Goal: Participate in discussion: Engage in conversation with other users on a specific topic

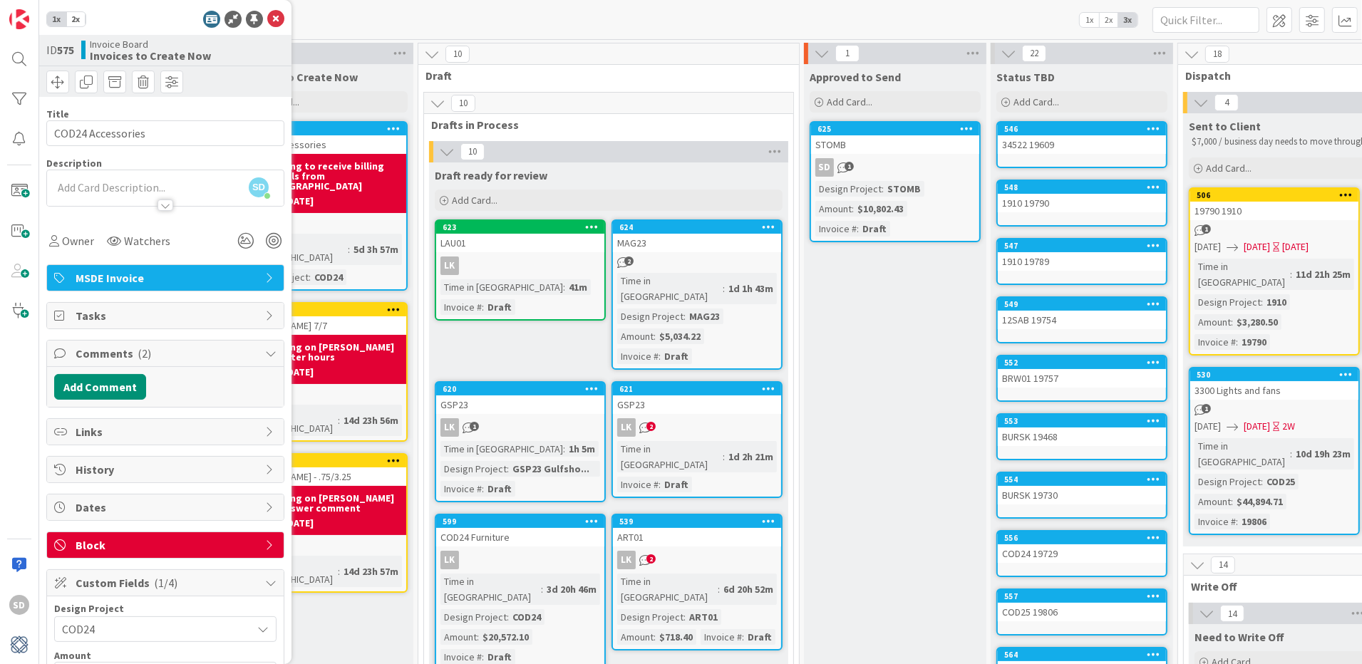
scroll to position [47, 1]
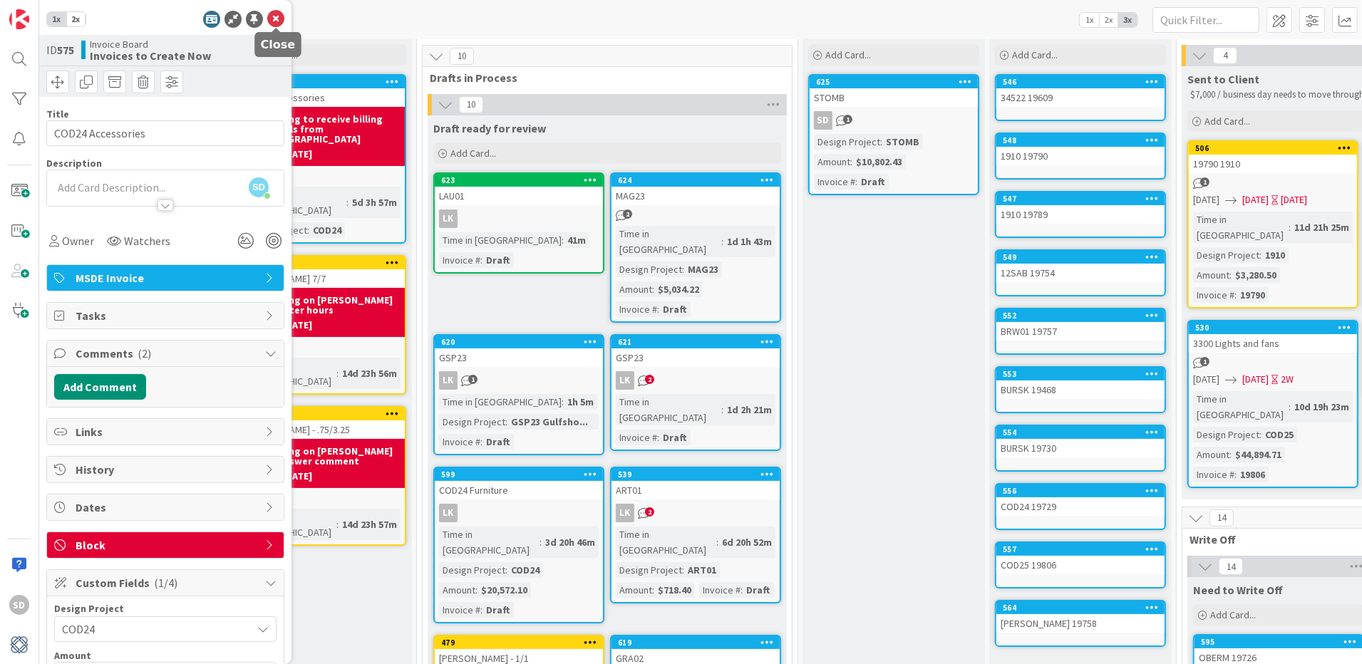
click at [275, 23] on icon at bounding box center [275, 19] width 17 height 17
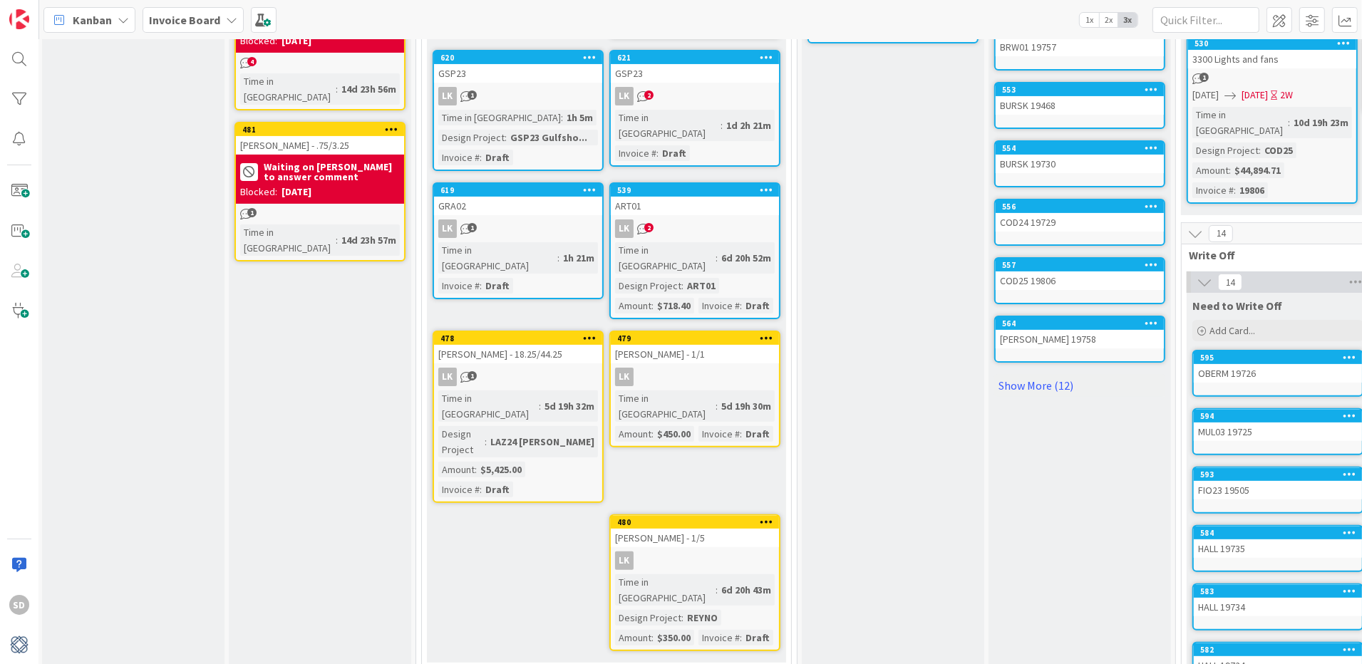
scroll to position [284, 2]
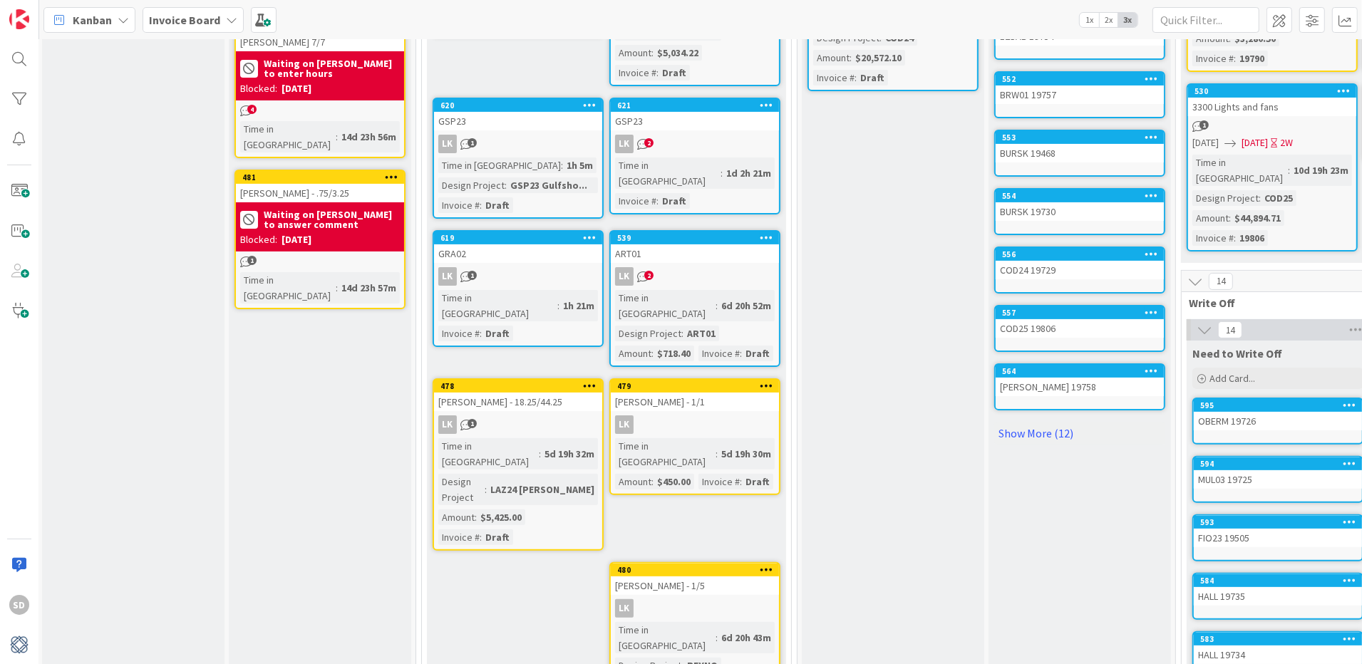
click at [680, 135] on div "LK 2" at bounding box center [695, 144] width 168 height 19
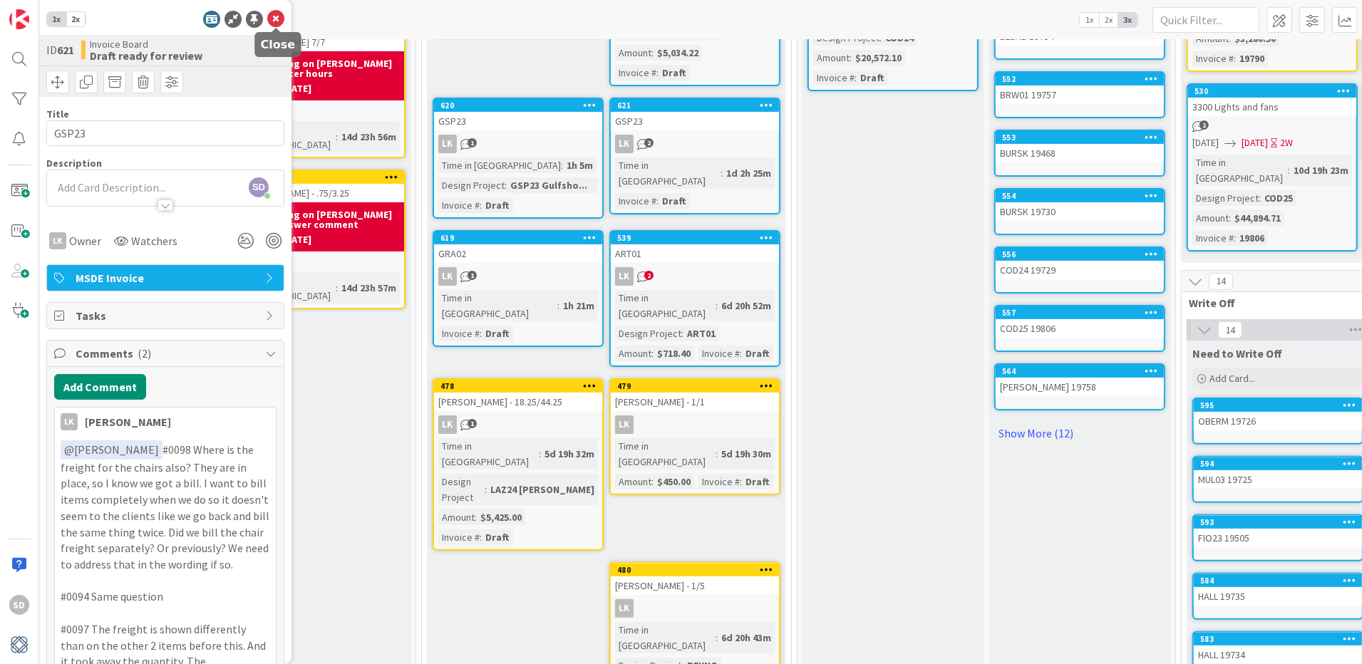
click at [274, 15] on icon at bounding box center [275, 19] width 17 height 17
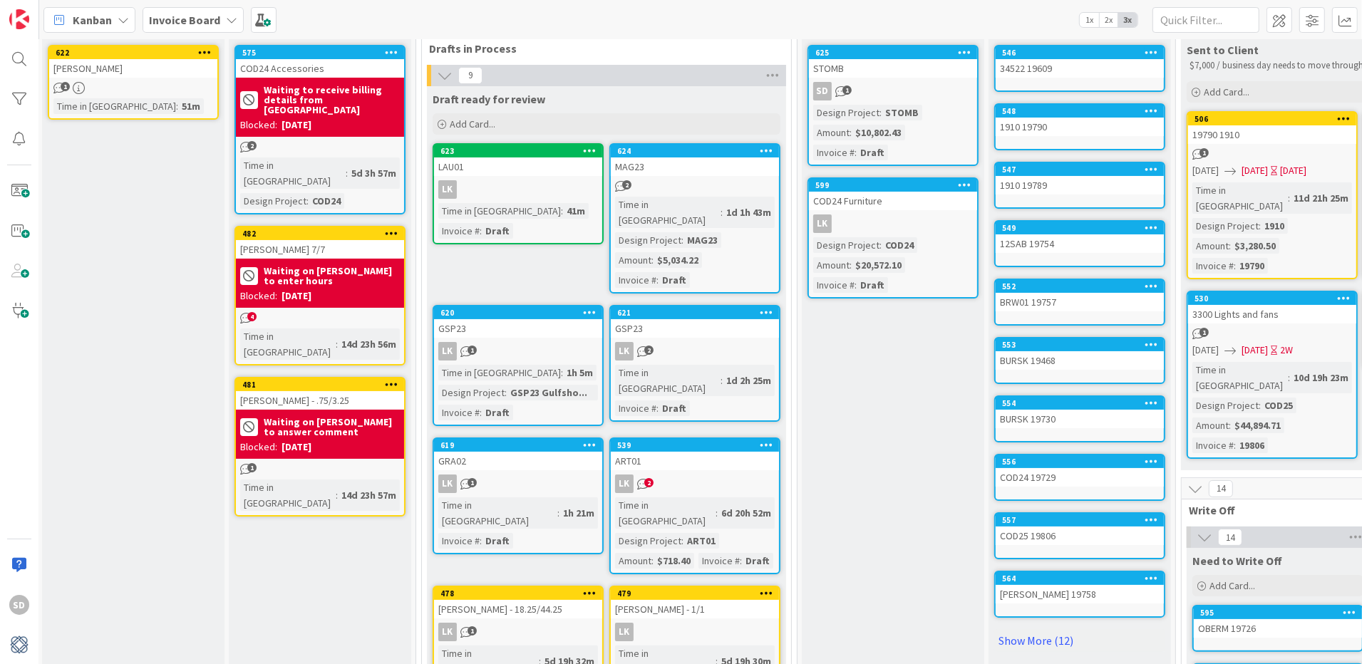
scroll to position [0, 2]
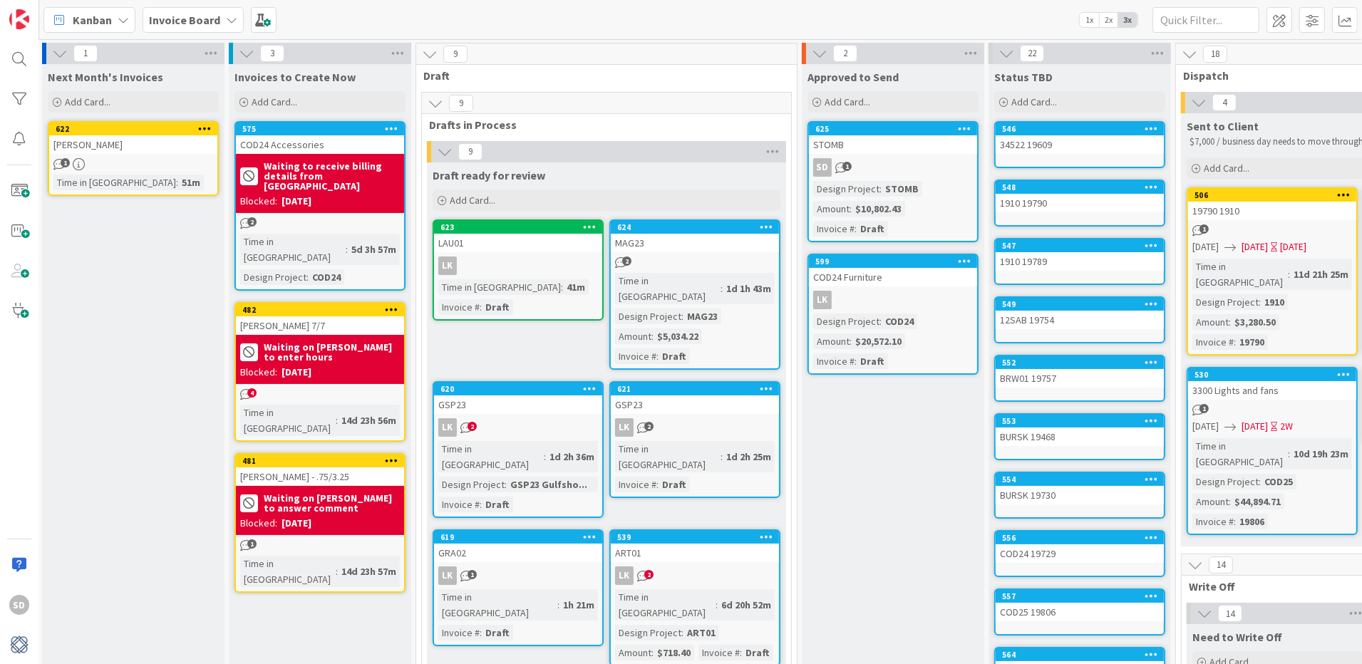
click at [531, 418] on div "LK 2" at bounding box center [518, 427] width 168 height 19
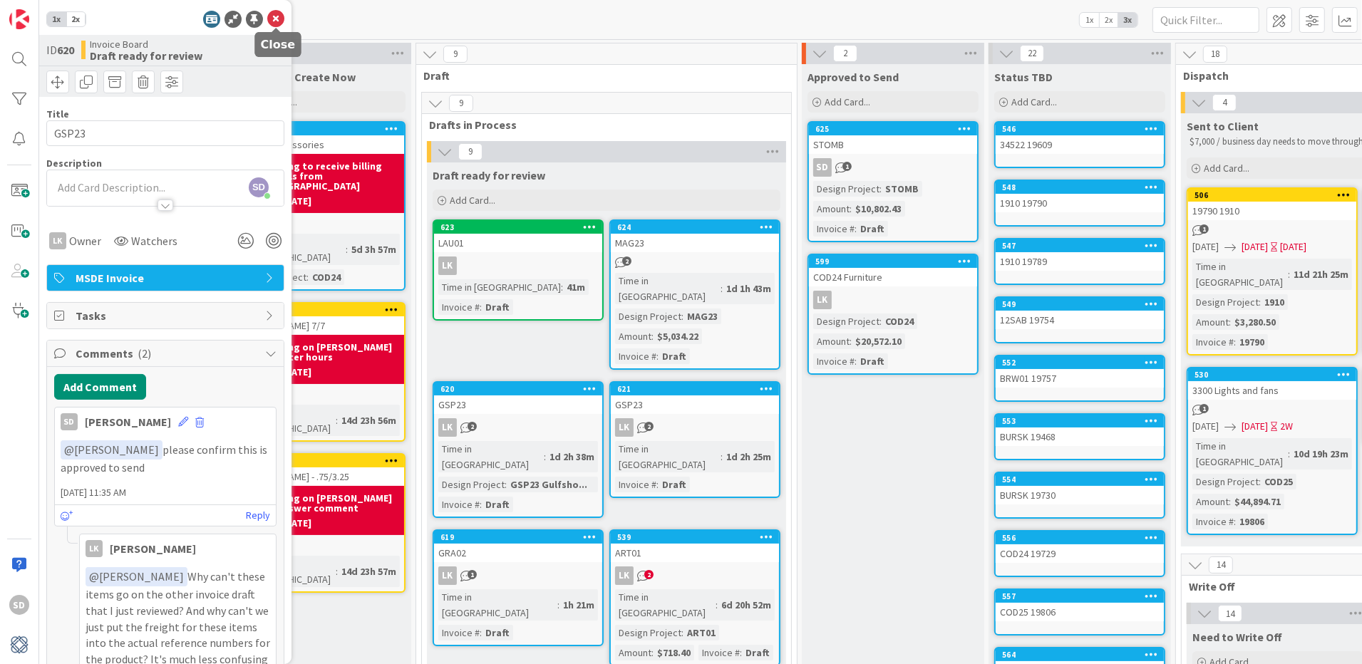
click at [272, 21] on icon at bounding box center [275, 19] width 17 height 17
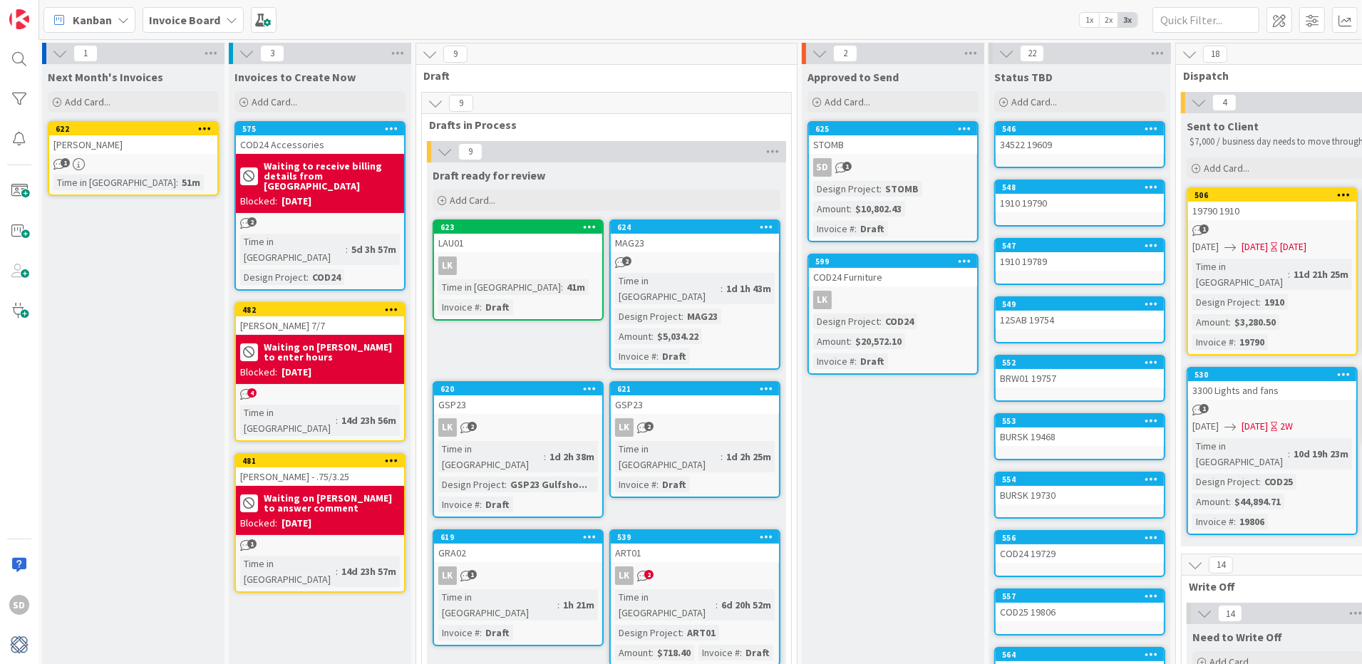
click at [716, 567] on div "LK 2" at bounding box center [695, 576] width 168 height 19
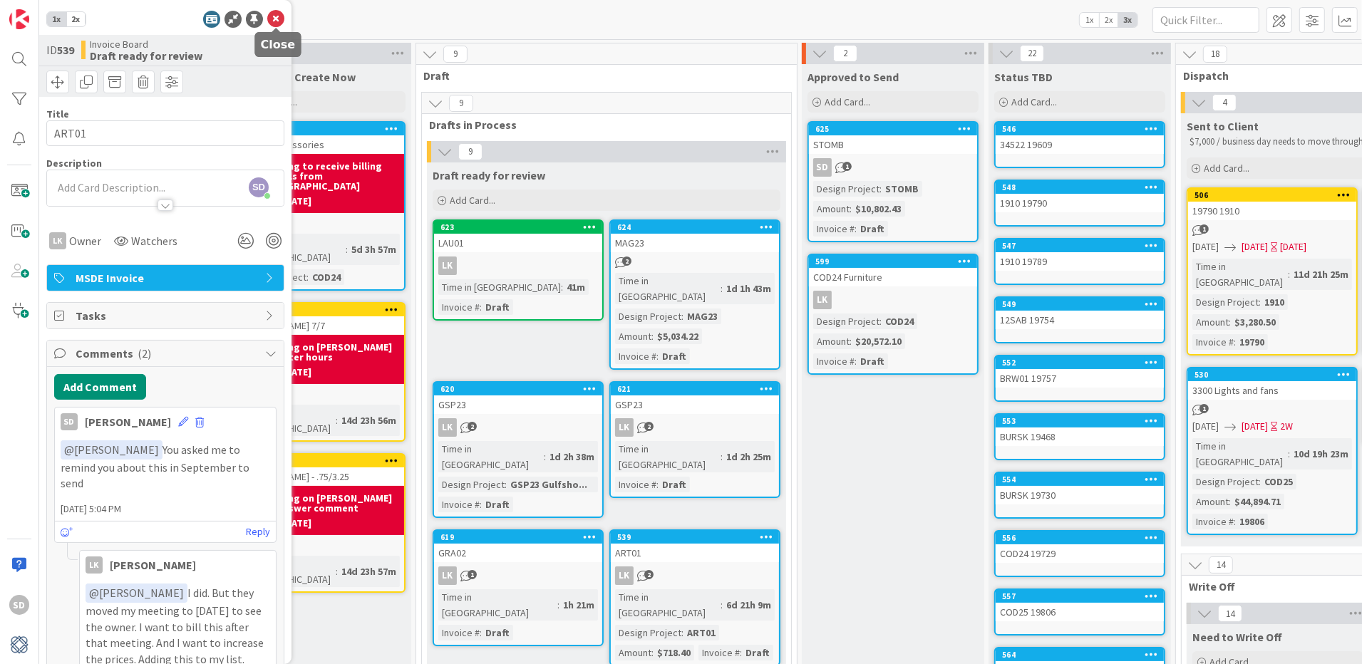
click at [270, 16] on icon at bounding box center [275, 19] width 17 height 17
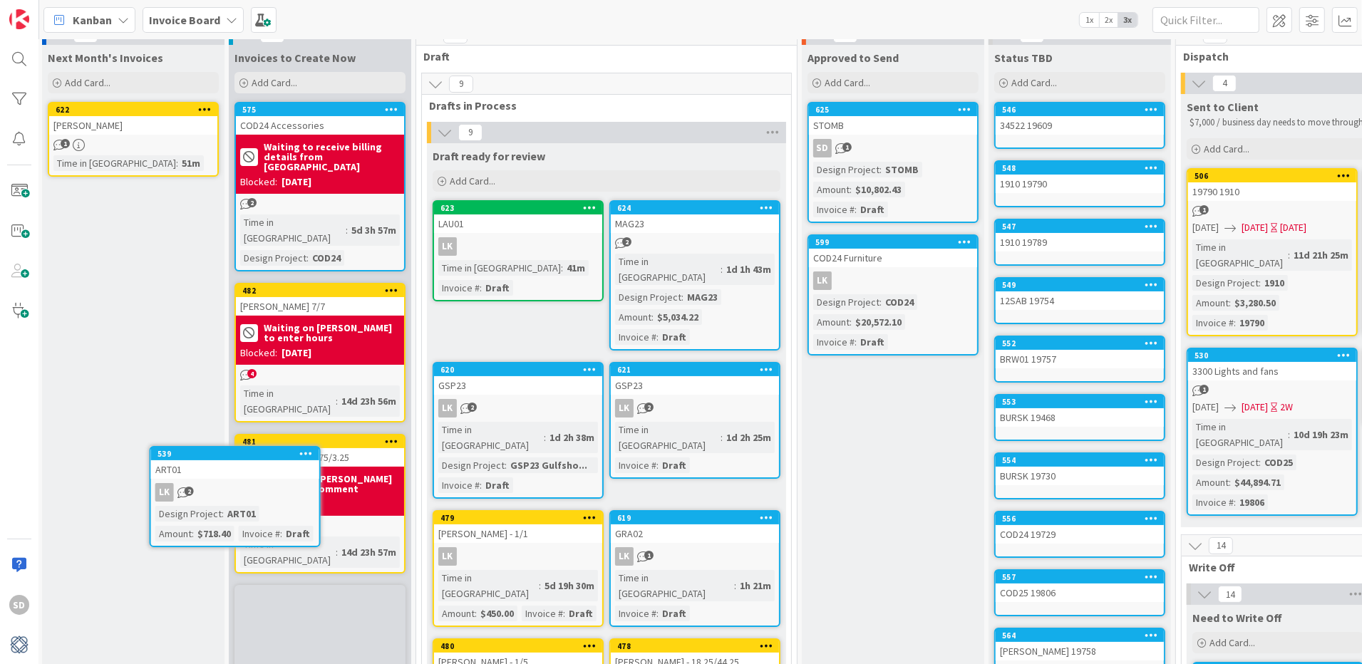
scroll to position [19, 0]
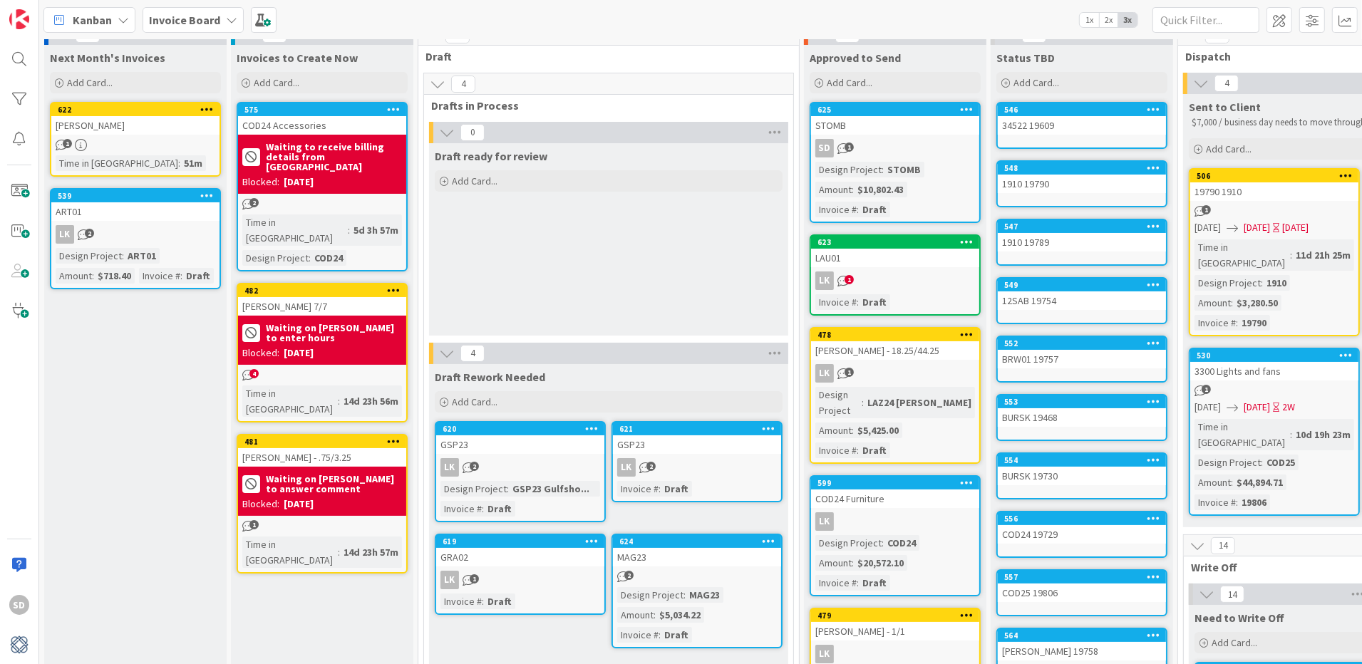
drag, startPoint x: 713, startPoint y: 493, endPoint x: 1352, endPoint y: 457, distance: 639.6
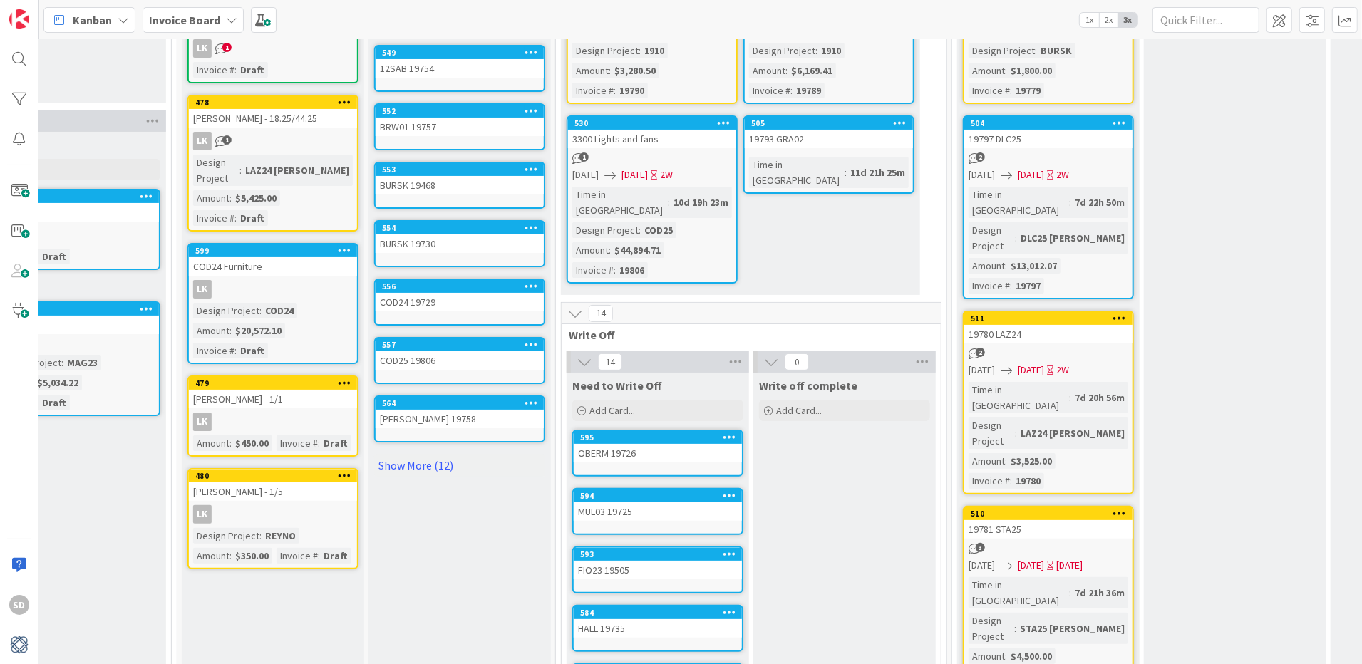
scroll to position [275, 622]
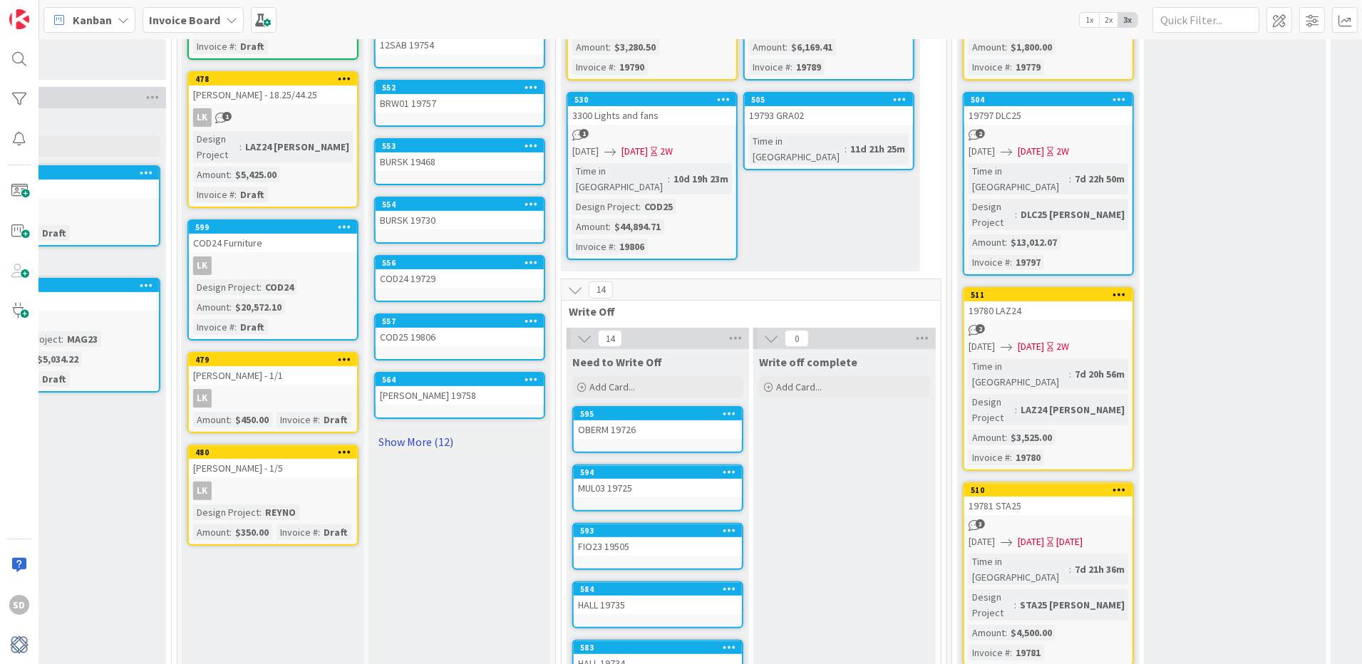
click at [423, 435] on link "Show More (12)" at bounding box center [459, 441] width 171 height 23
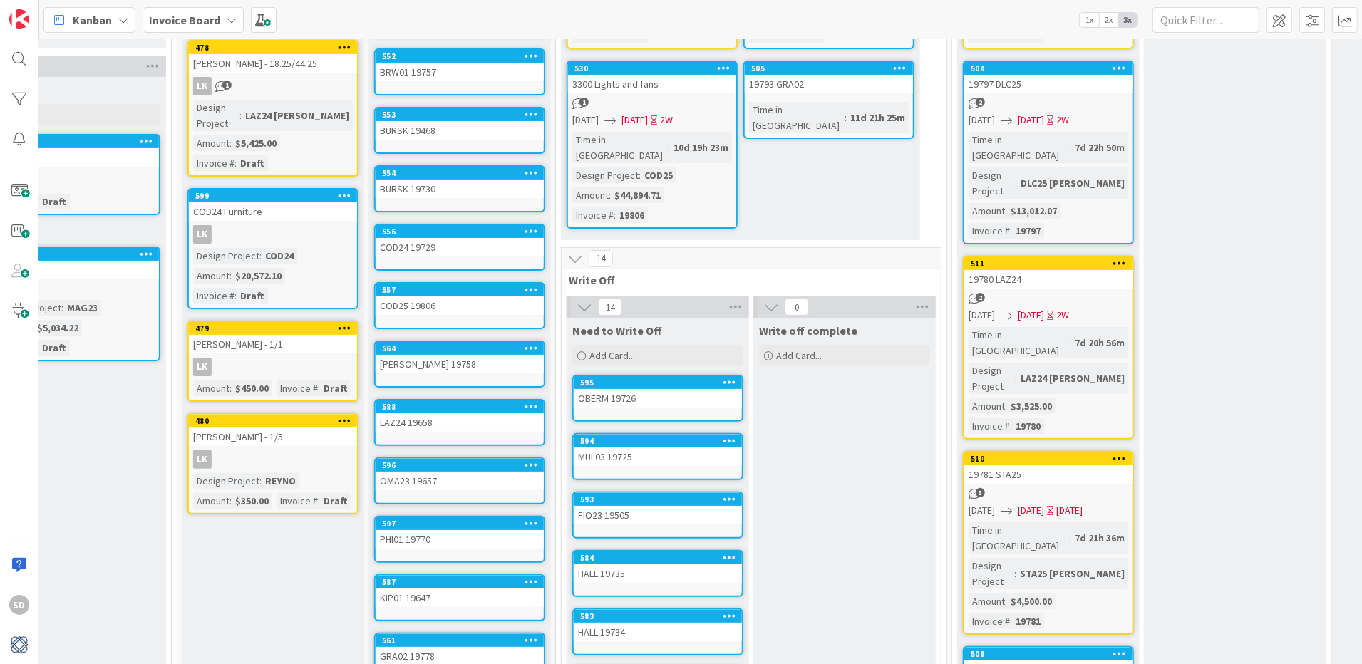
scroll to position [344, 622]
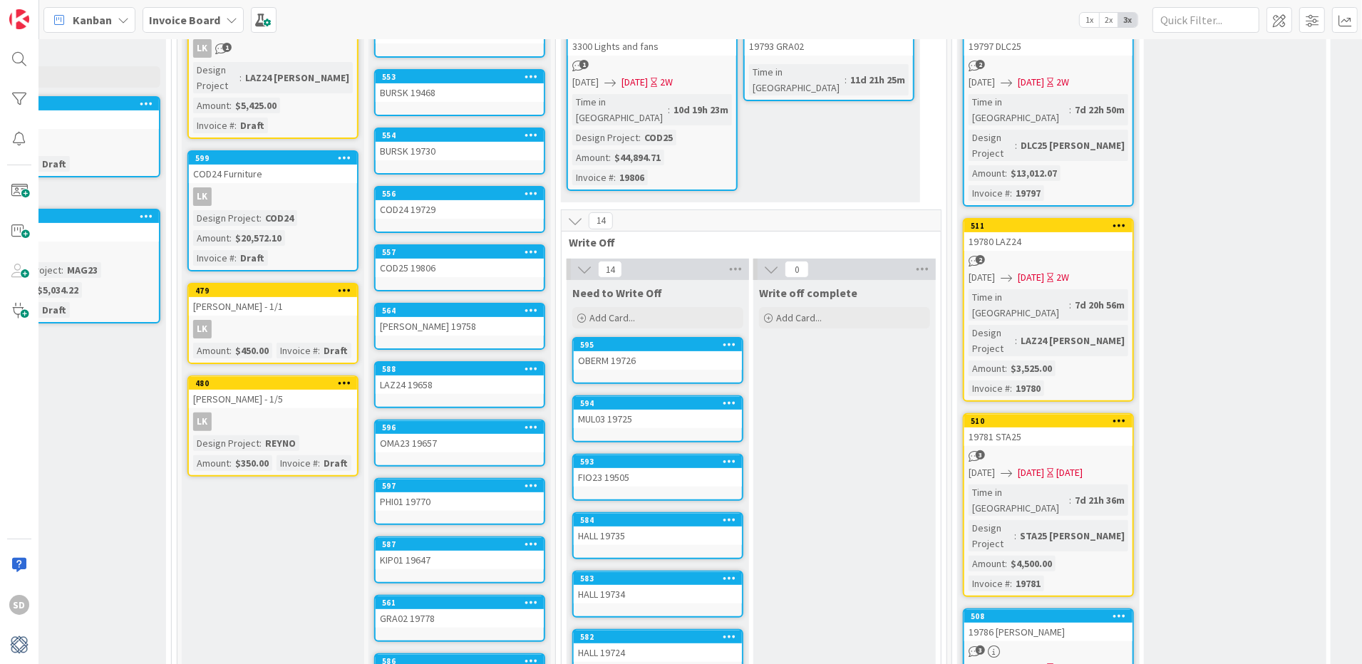
click at [423, 380] on div "LAZ24 19658" at bounding box center [460, 385] width 168 height 19
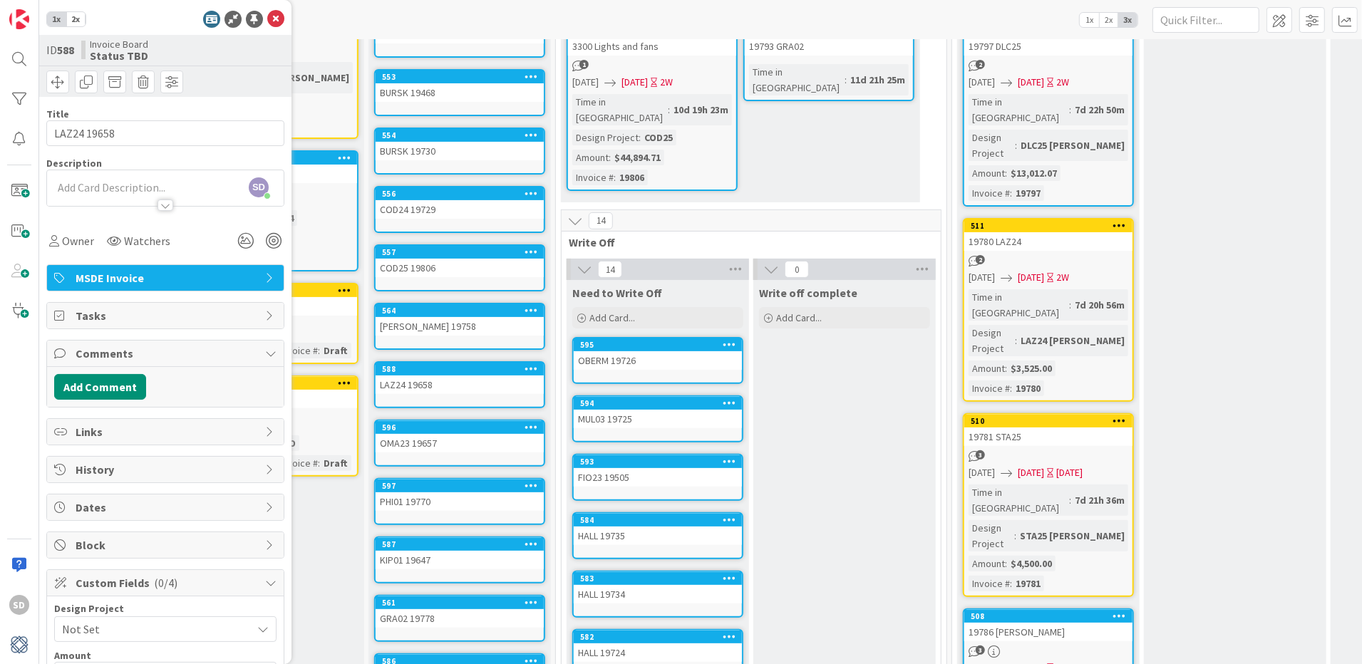
click at [124, 473] on span "History" at bounding box center [167, 469] width 182 height 17
click at [103, 385] on button "Add Comment" at bounding box center [100, 387] width 92 height 26
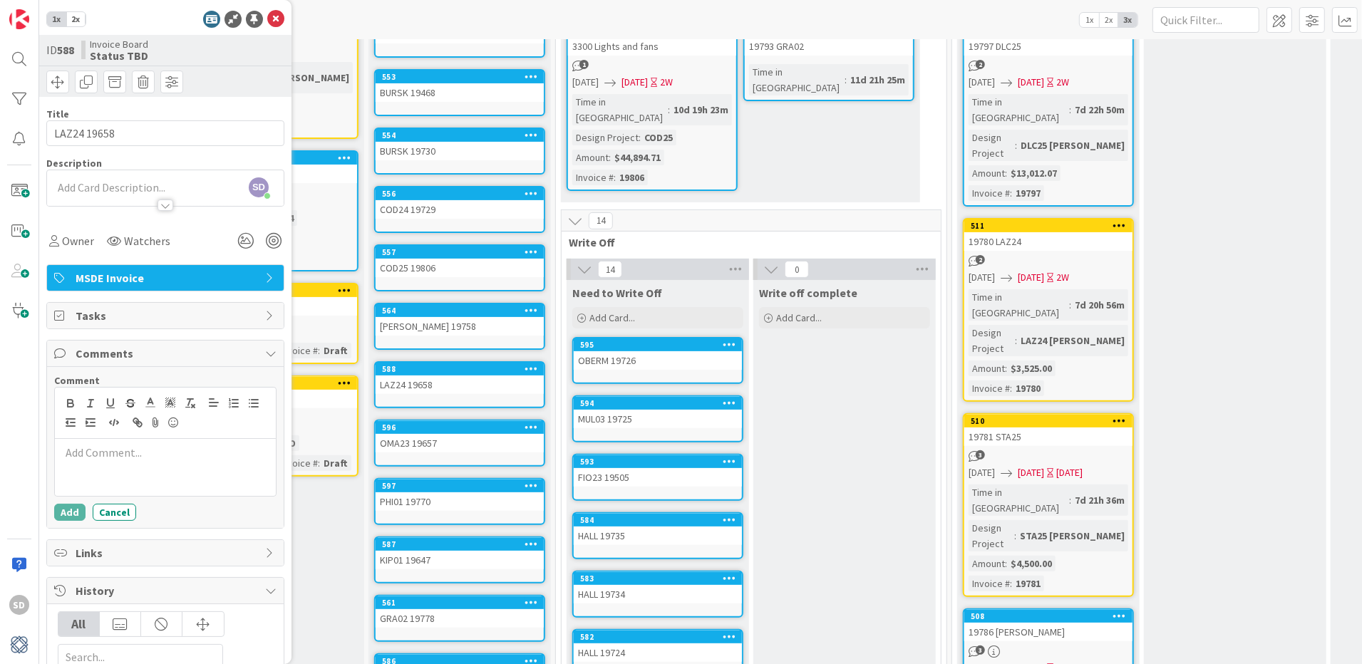
click at [104, 457] on p at bounding box center [166, 453] width 210 height 16
click at [64, 511] on button "Add" at bounding box center [69, 512] width 31 height 17
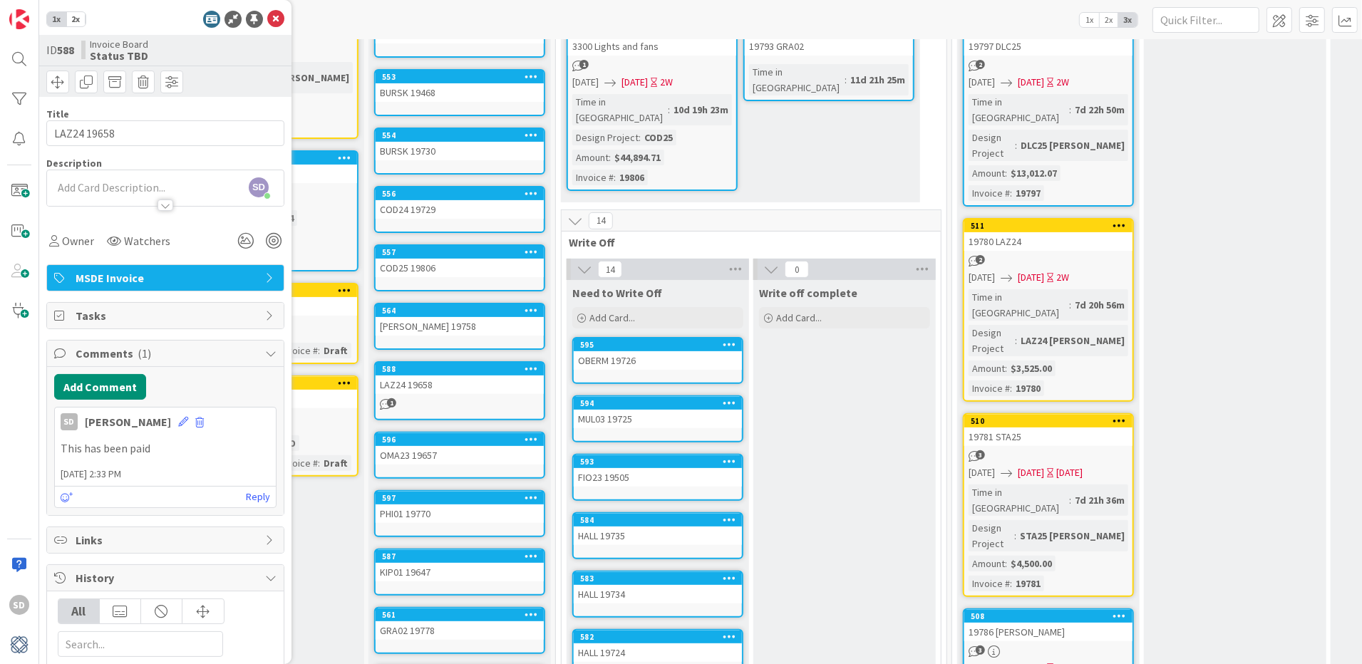
click at [127, 46] on span "Invoice Board" at bounding box center [119, 43] width 58 height 11
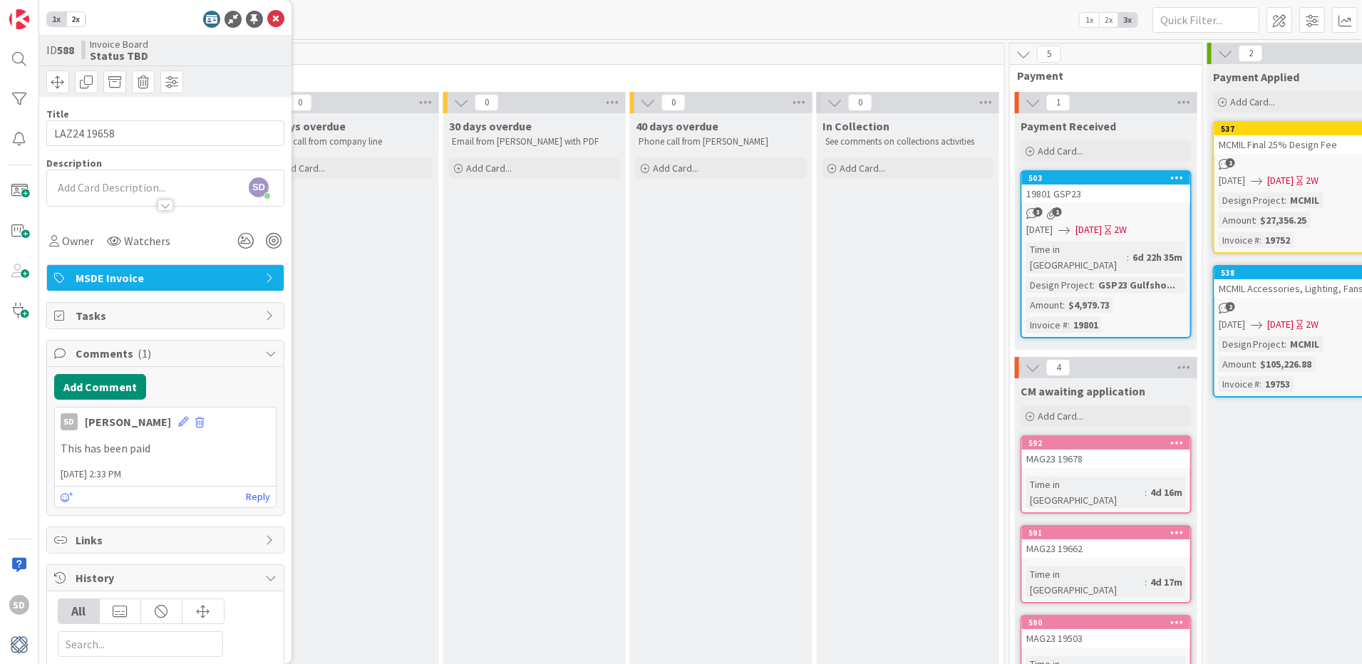
scroll to position [0, 1619]
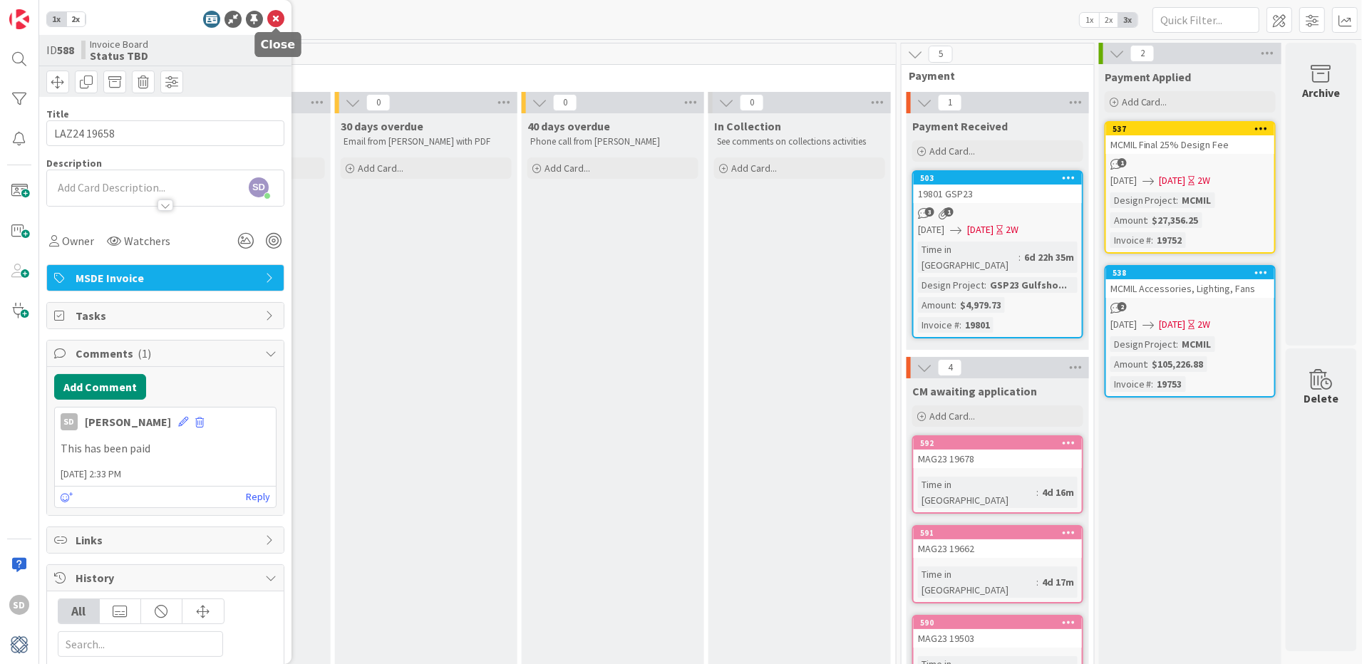
click at [275, 19] on icon at bounding box center [275, 19] width 17 height 17
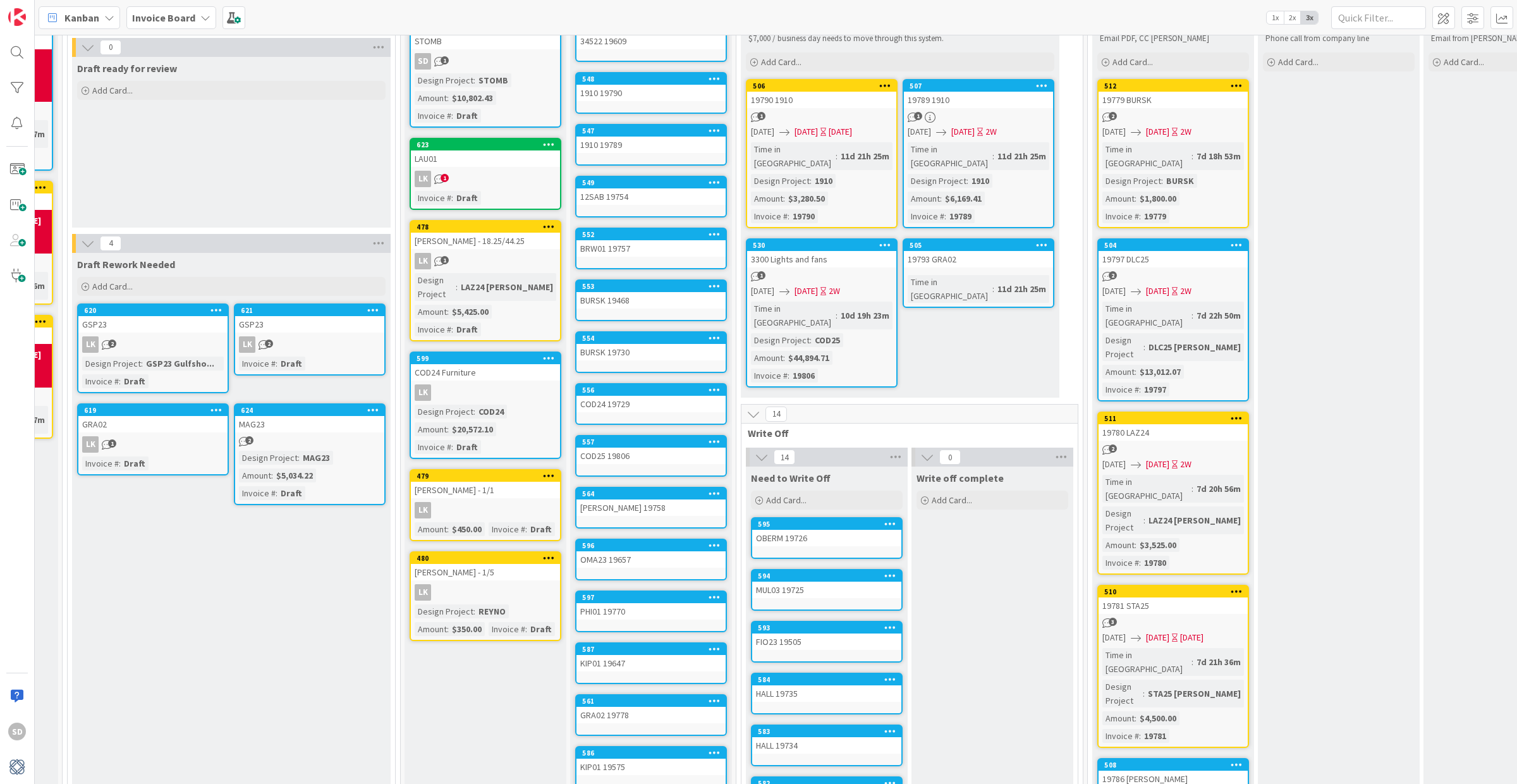
scroll to position [51, 309]
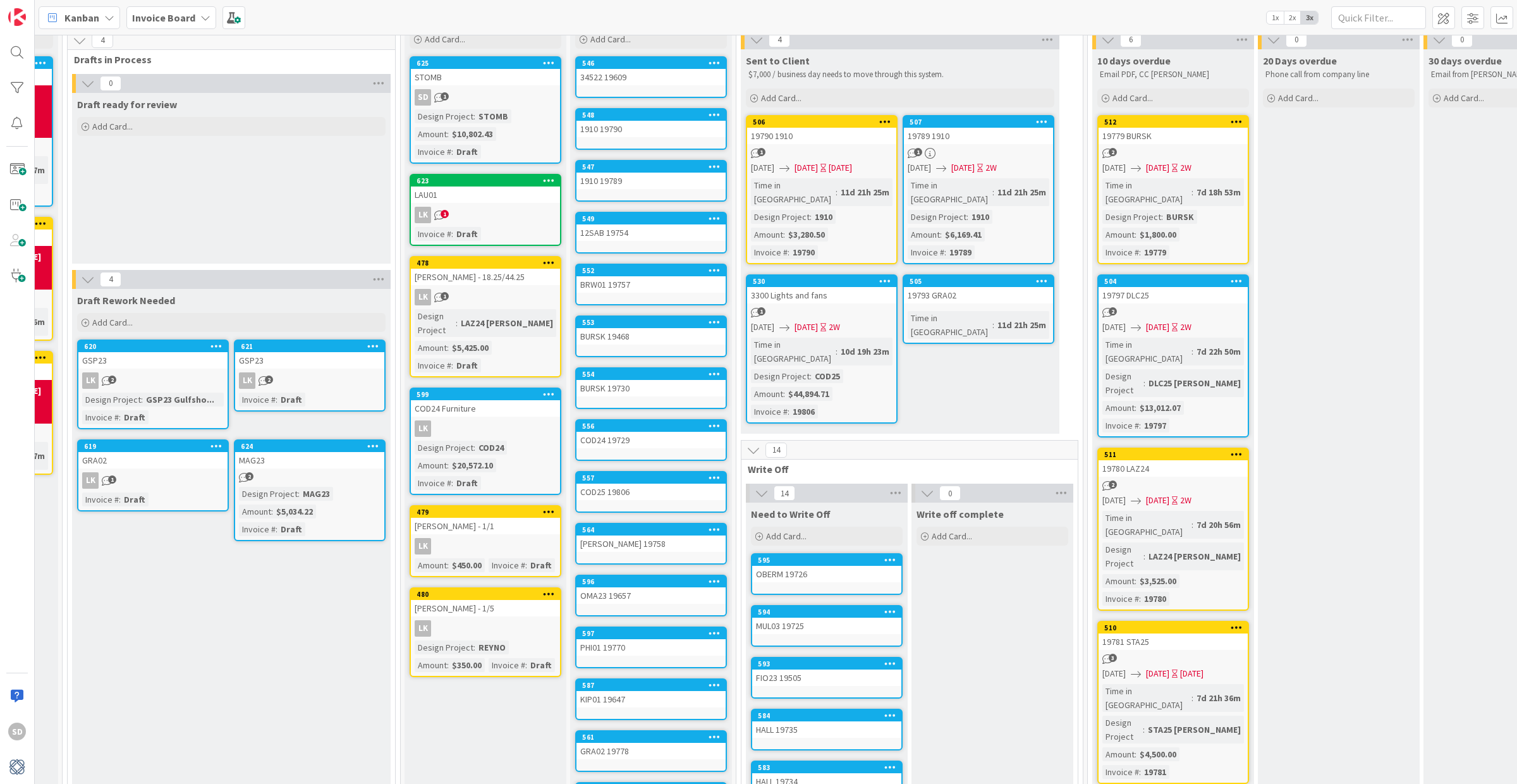
click at [1207, 20] on span "2x" at bounding box center [1292, 18] width 17 height 12
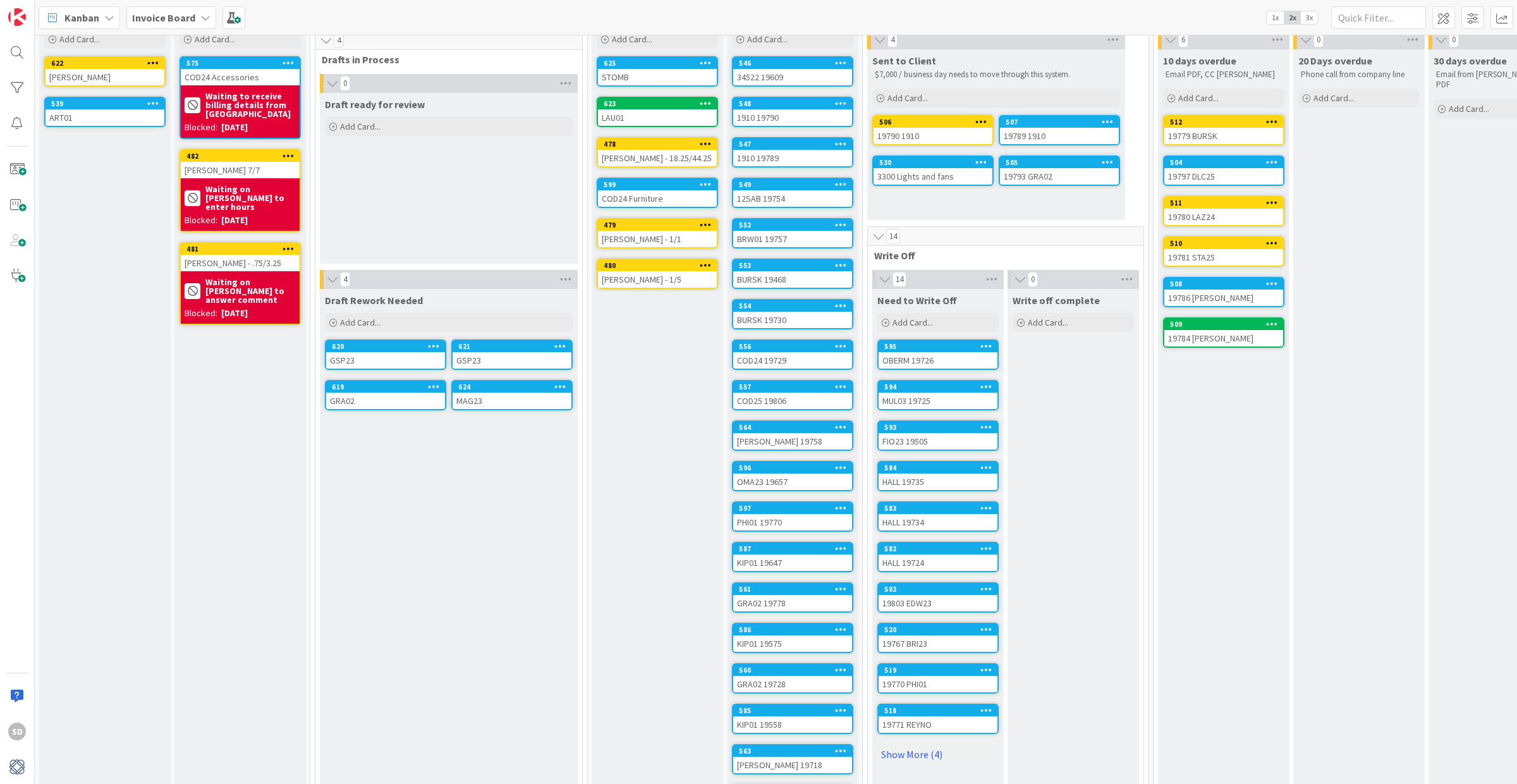
scroll to position [0, 0]
